Goal: Entertainment & Leisure: Consume media (video, audio)

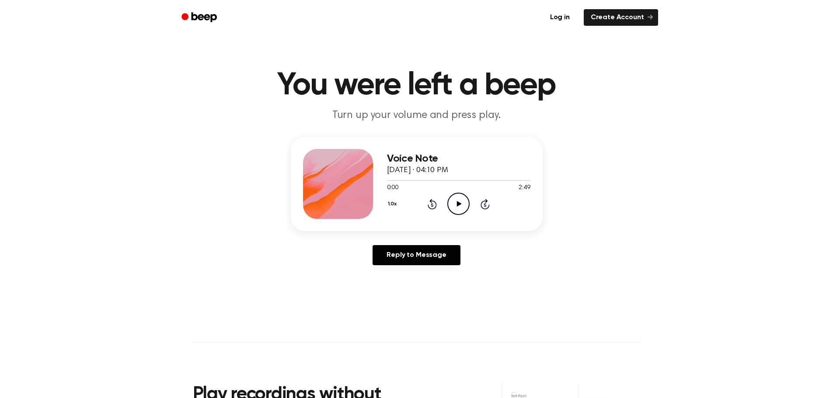
click at [460, 205] on icon "Play Audio" at bounding box center [458, 204] width 22 height 22
click at [411, 181] on div at bounding box center [403, 180] width 33 height 1
click at [402, 178] on div at bounding box center [458, 180] width 143 height 7
click at [459, 203] on icon at bounding box center [459, 204] width 5 height 6
click at [455, 202] on icon "Play Audio" at bounding box center [458, 204] width 22 height 22
